Goal: Information Seeking & Learning: Learn about a topic

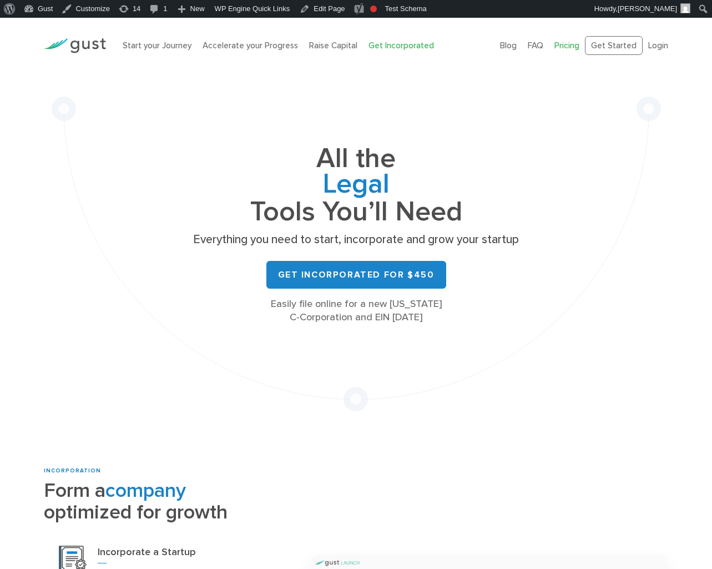
click at [570, 44] on link "Pricing" at bounding box center [567, 46] width 25 height 10
